Goal: Task Accomplishment & Management: Complete application form

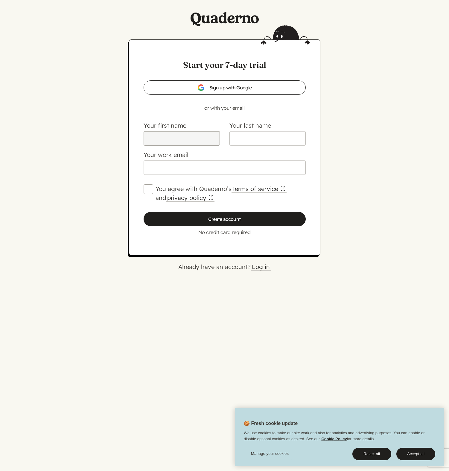
click at [170, 137] on input "Your first name" at bounding box center [182, 138] width 76 height 14
click at [420, 452] on button "Accept all" at bounding box center [415, 454] width 39 height 13
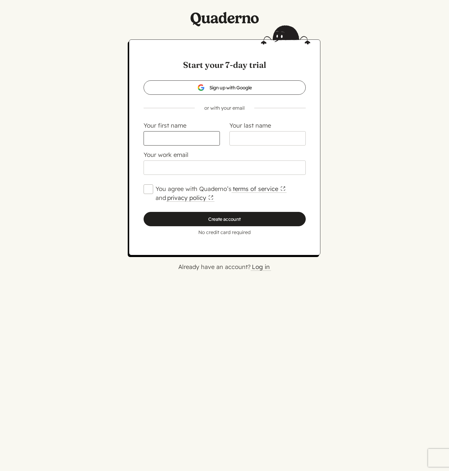
drag, startPoint x: 180, startPoint y: 140, endPoint x: 184, endPoint y: 140, distance: 3.9
click at [179, 140] on input "Your first name" at bounding box center [182, 138] width 76 height 14
type input "[PERSON_NAME]"
type input "Millet"
type input "[EMAIL_ADDRESS][DOMAIN_NAME]"
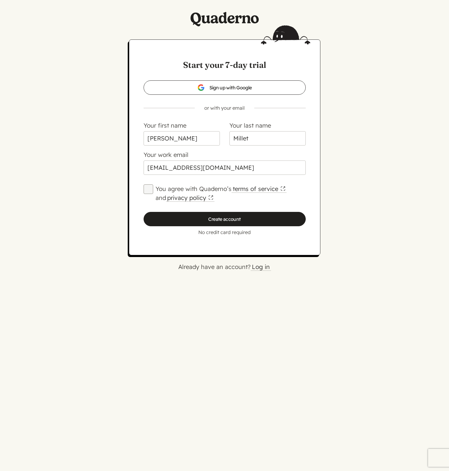
click at [148, 190] on input "You agree with Quaderno’s terms of service and privacy policy" at bounding box center [149, 189] width 10 height 10
checkbox input "true"
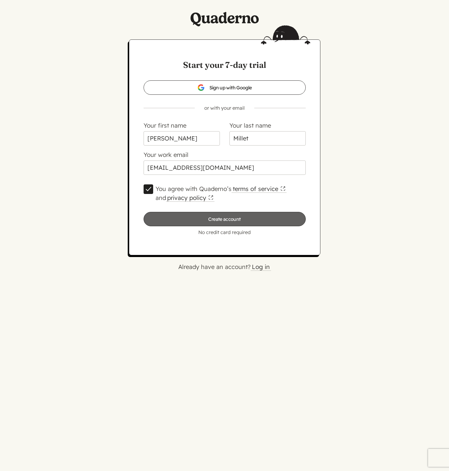
click at [219, 221] on input "Create account" at bounding box center [225, 219] width 162 height 14
type input "Please wait…"
